Goal: Task Accomplishment & Management: Manage account settings

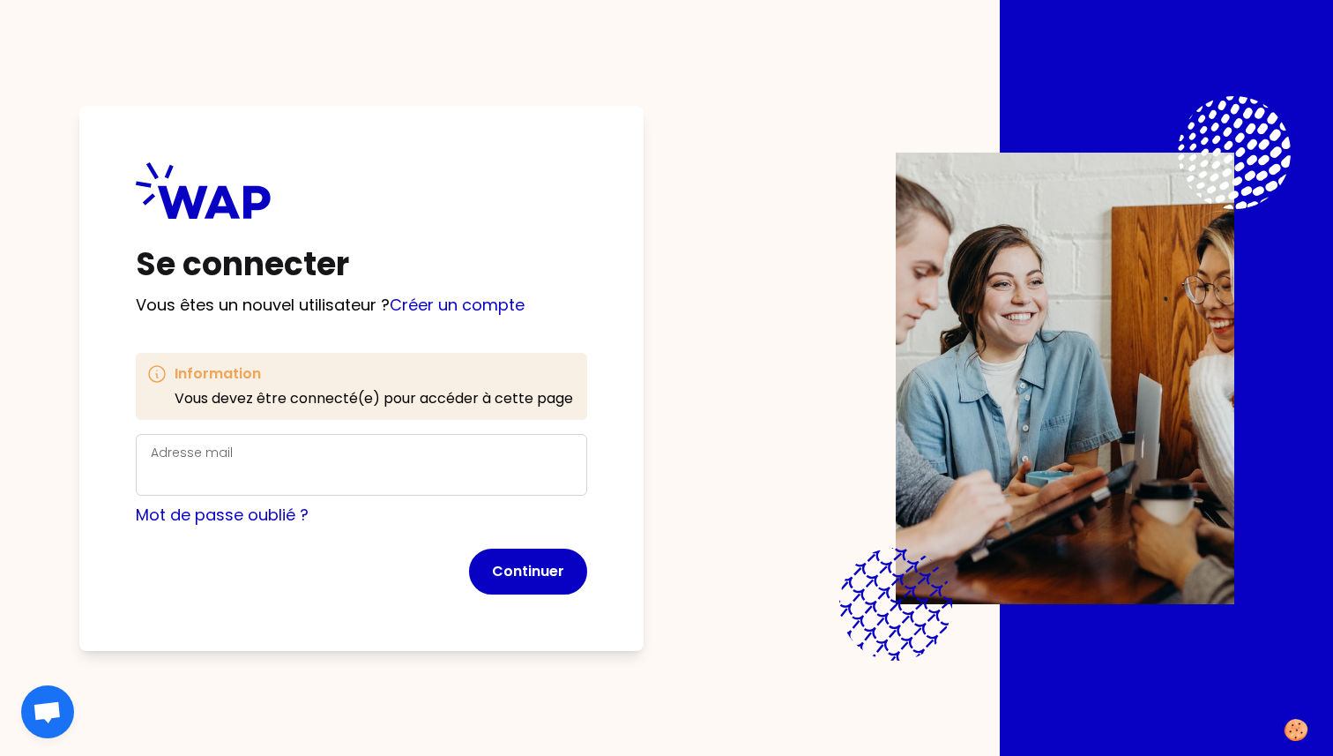
click at [308, 460] on div "Adresse mail" at bounding box center [362, 465] width 422 height 46
click at [287, 470] on input "Adresse mail" at bounding box center [362, 475] width 422 height 25
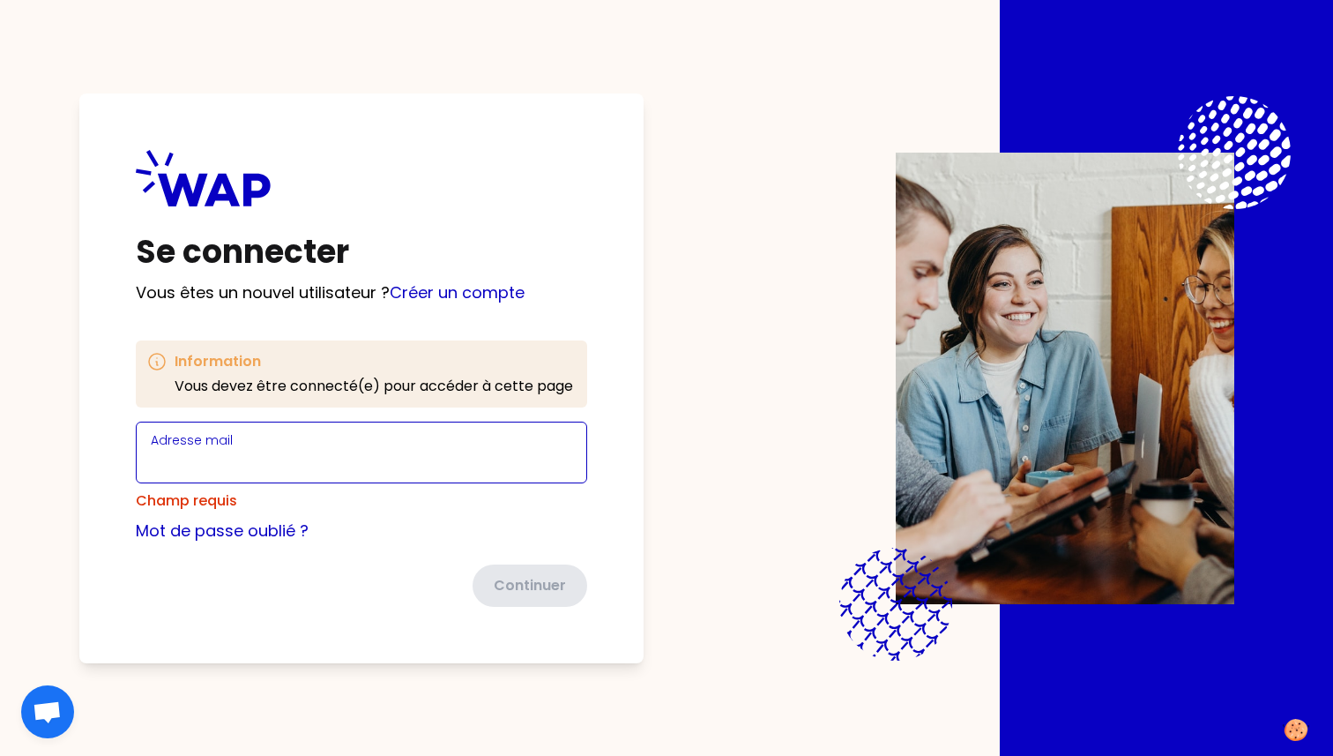
type input "[EMAIL_ADDRESS][DOMAIN_NAME]"
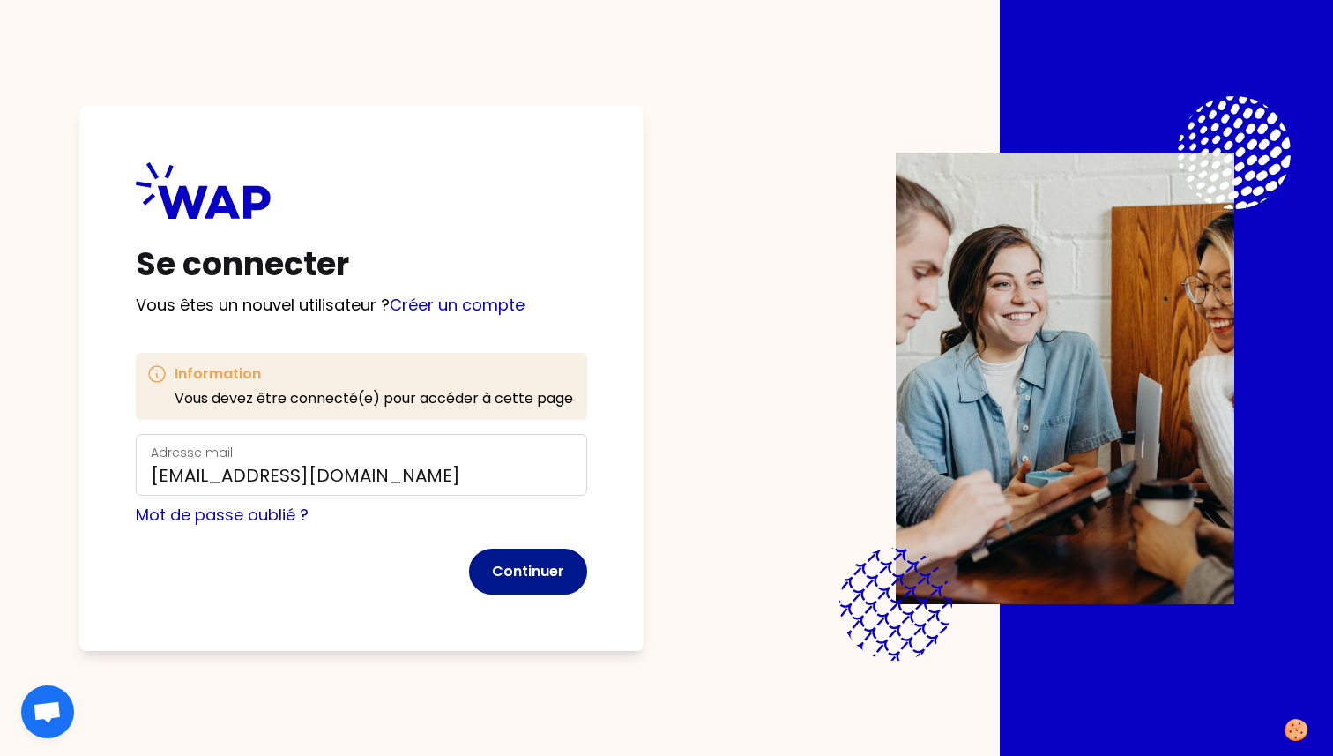
click at [525, 553] on button "Continuer" at bounding box center [528, 572] width 118 height 46
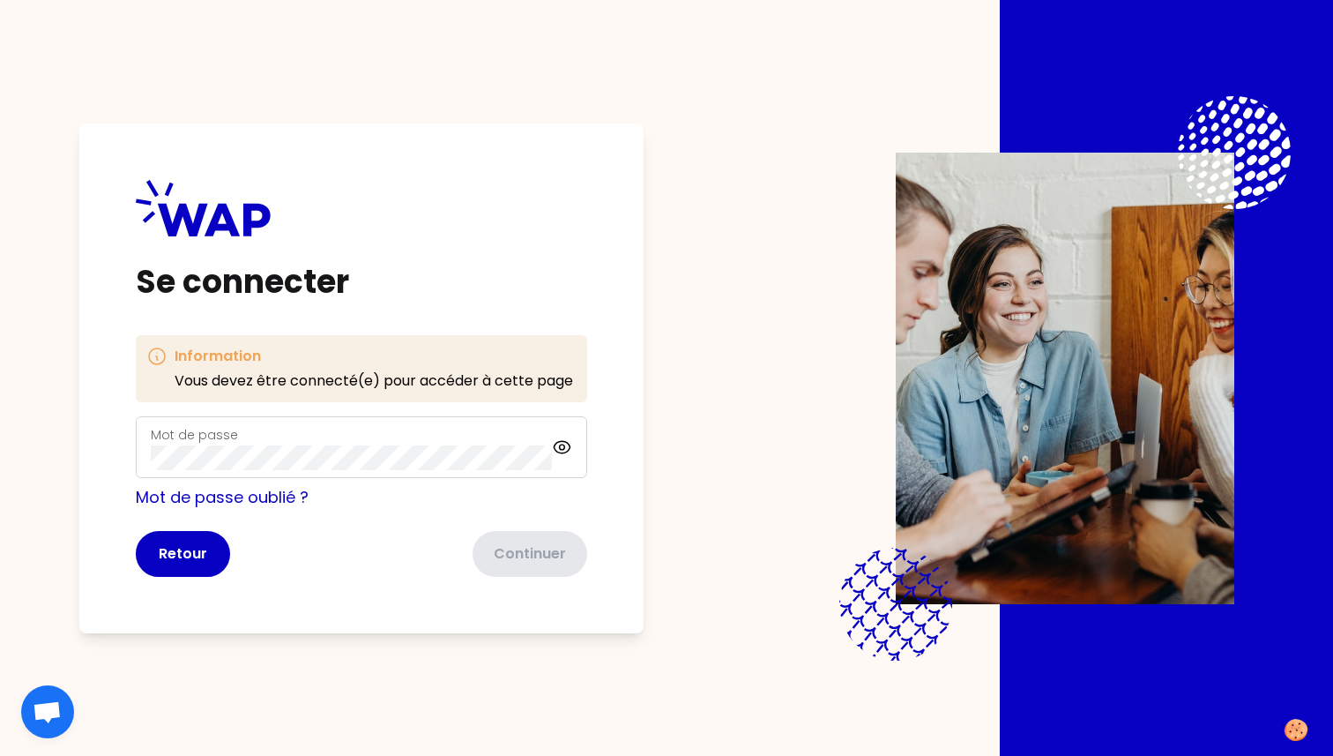
click at [471, 473] on div "Mot de passe" at bounding box center [362, 447] width 452 height 62
click at [532, 548] on button "Continuer" at bounding box center [528, 554] width 118 height 46
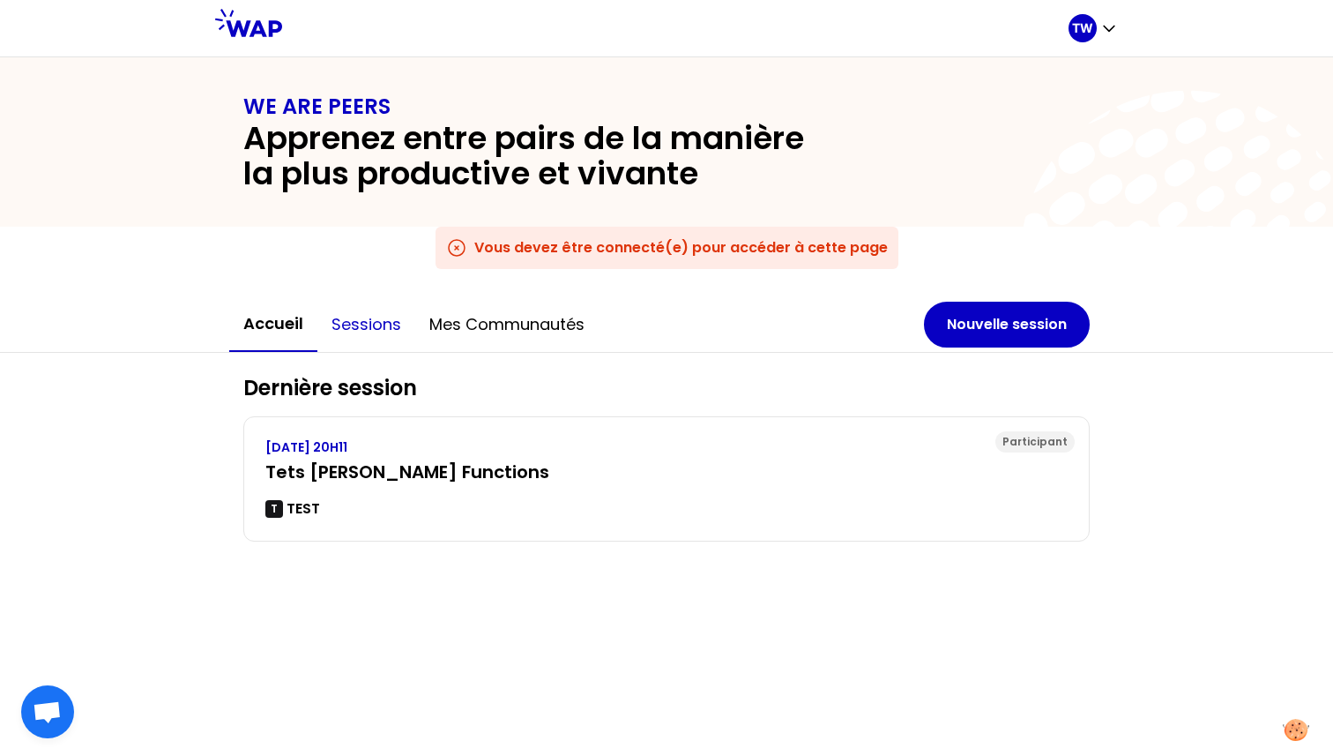
click at [347, 318] on button "Sessions" at bounding box center [366, 324] width 98 height 53
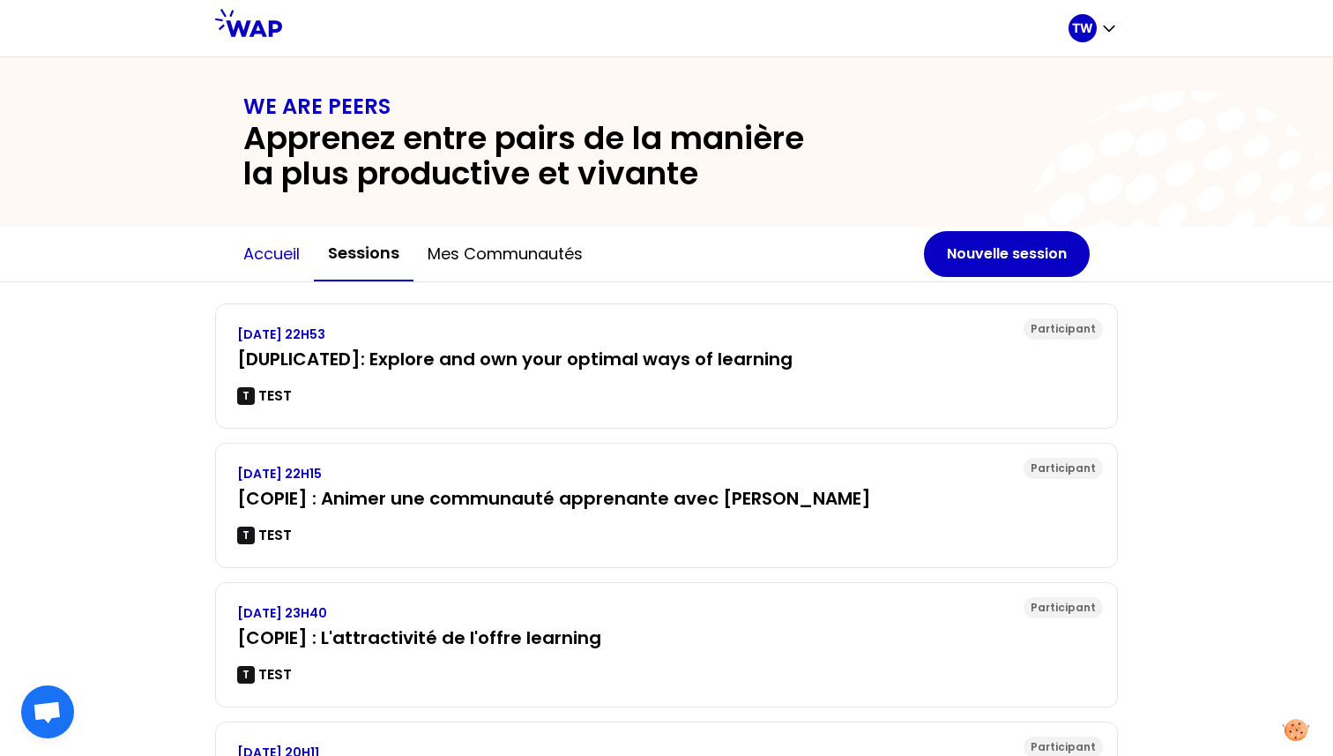
click at [275, 257] on button "Accueil" at bounding box center [271, 254] width 85 height 53
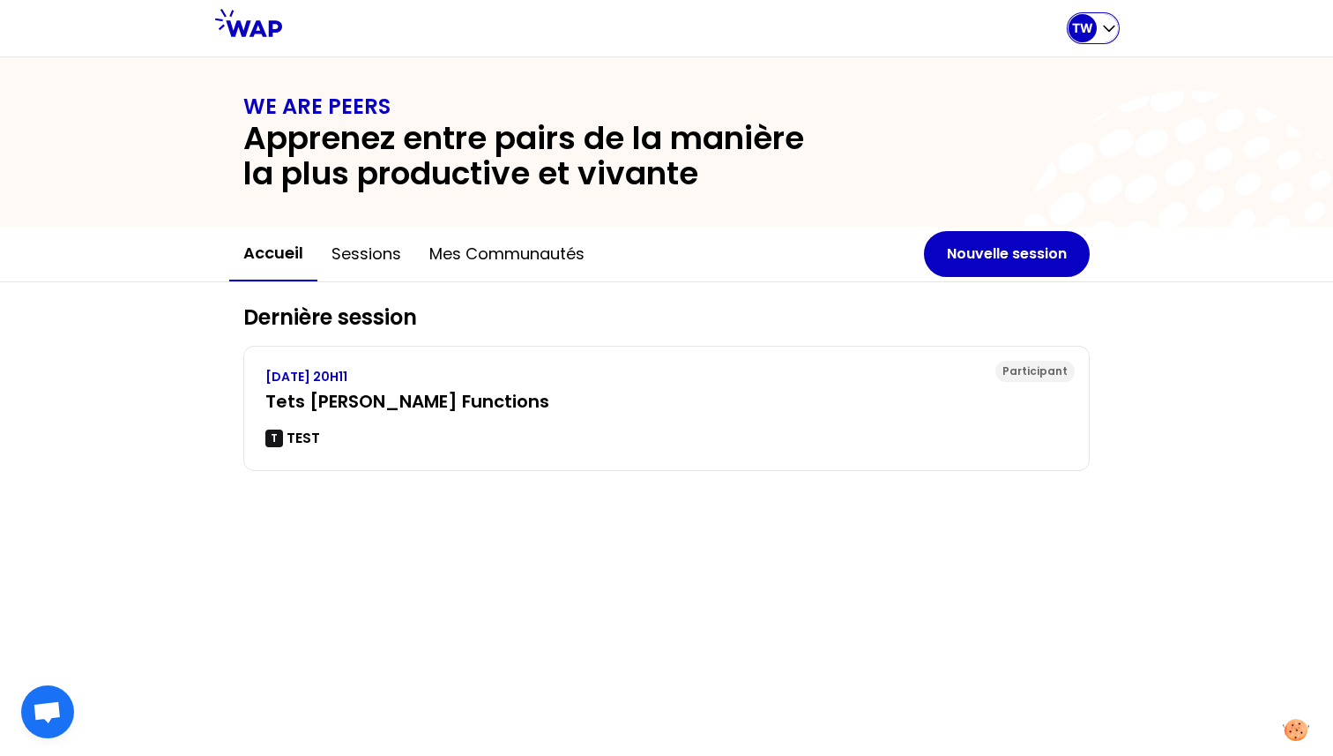
click at [1074, 30] on p "TW" at bounding box center [1082, 28] width 21 height 18
